Goal: Navigation & Orientation: Find specific page/section

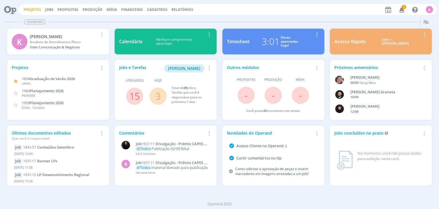
click at [36, 10] on link "Projetos" at bounding box center [32, 9] width 17 height 5
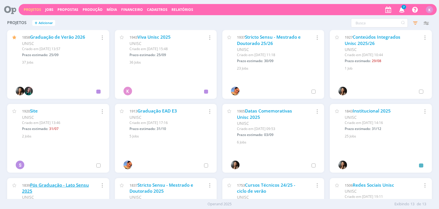
click at [65, 184] on link "Pós Graduação - Lato Sensu 2025" at bounding box center [55, 188] width 67 height 12
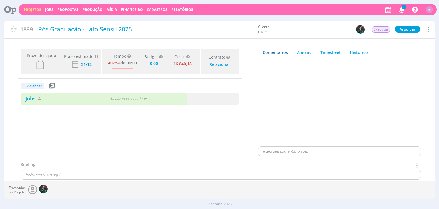
type input "0,00"
drag, startPoint x: 27, startPoint y: 99, endPoint x: 37, endPoint y: 68, distance: 32.5
click at [27, 99] on link "Jobs 4" at bounding box center [31, 98] width 20 height 7
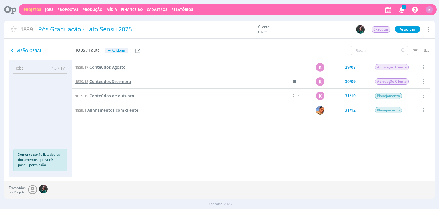
click at [114, 79] on span "Conteúdos Setembro" at bounding box center [110, 81] width 42 height 5
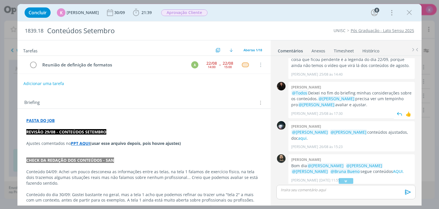
scroll to position [171, 0]
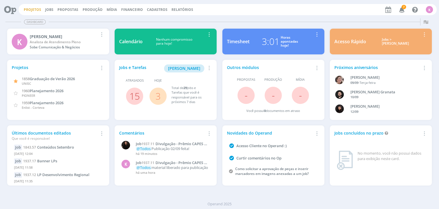
click at [39, 9] on link "Projetos" at bounding box center [32, 9] width 17 height 5
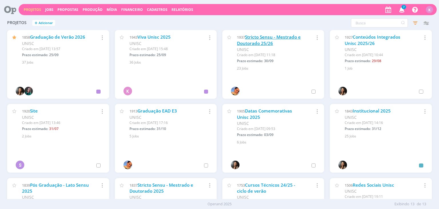
click at [249, 39] on link "Stricto Sensu - Mestrado e Doutorado 25/26" at bounding box center [269, 40] width 64 height 12
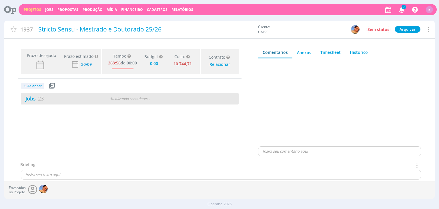
type input "0,00"
click at [38, 96] on link "Jobs 23" at bounding box center [32, 98] width 23 height 7
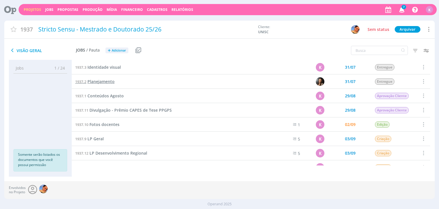
click at [99, 80] on span "Planejamento" at bounding box center [100, 81] width 27 height 5
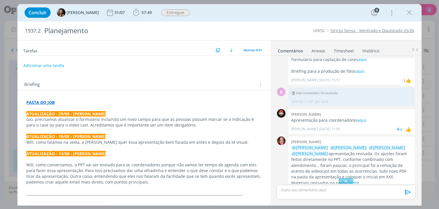
scroll to position [83, 0]
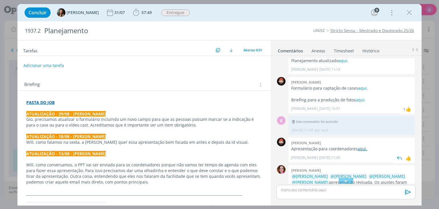
click at [361, 148] on link "aqui." at bounding box center [363, 148] width 10 height 5
